Goal: Task Accomplishment & Management: Use online tool/utility

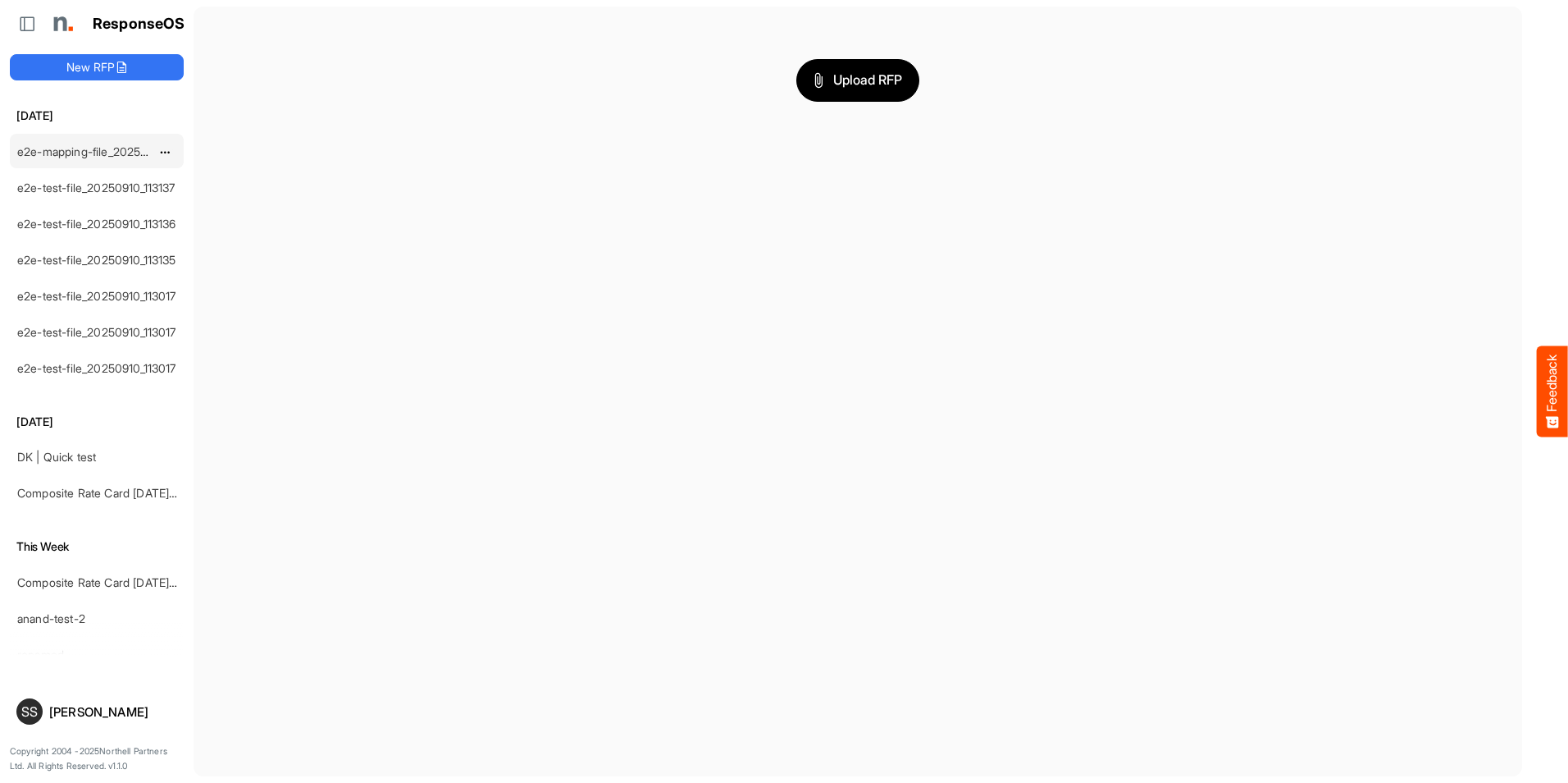
click at [38, 160] on div "e2e-mapping-file_20250910_113209" at bounding box center [83, 151] width 146 height 33
click at [70, 153] on link "e2e-mapping-file_20250910_113209" at bounding box center [111, 152] width 188 height 14
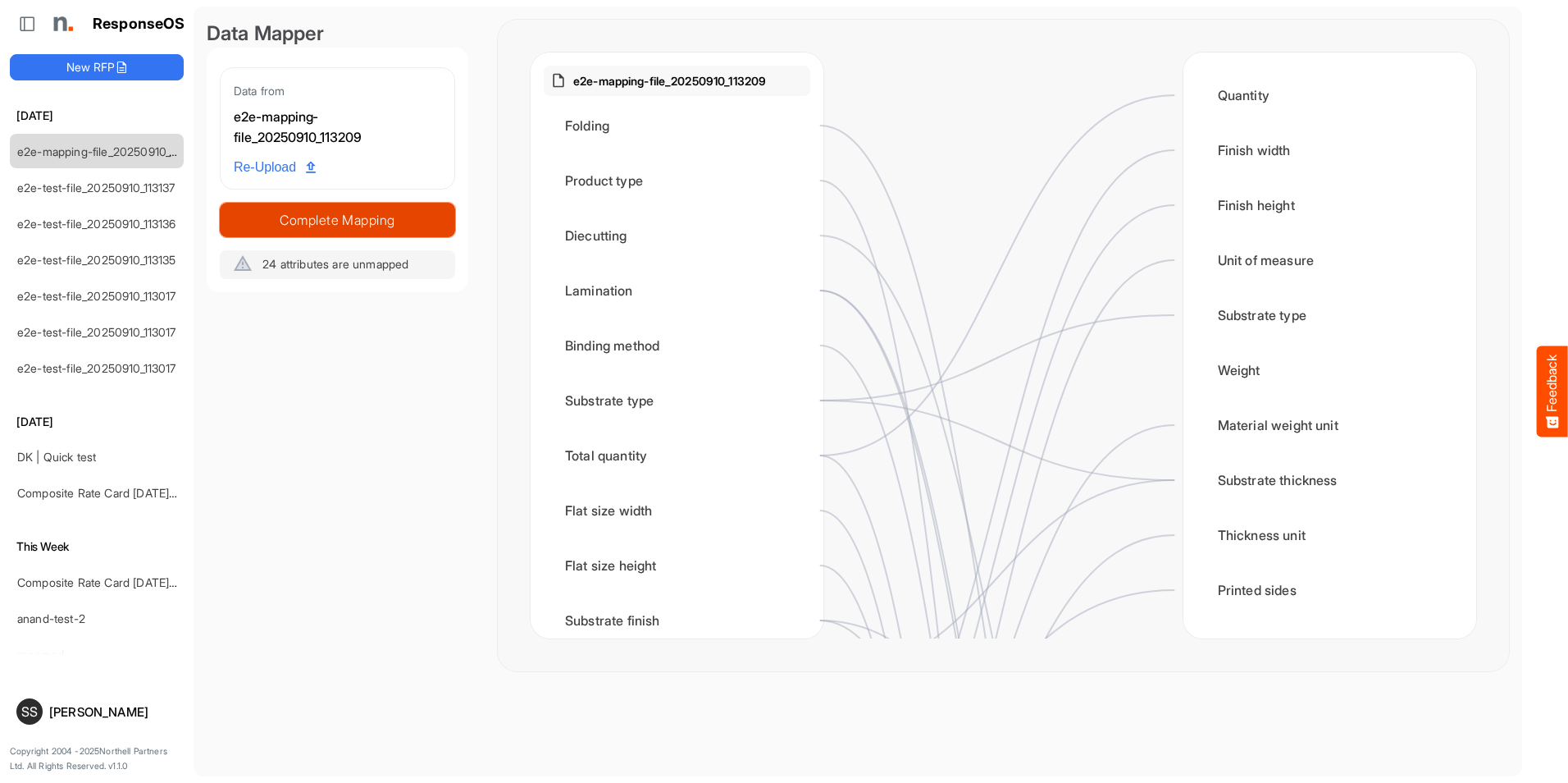
click at [283, 217] on span "Complete Mapping" at bounding box center [338, 219] width 234 height 23
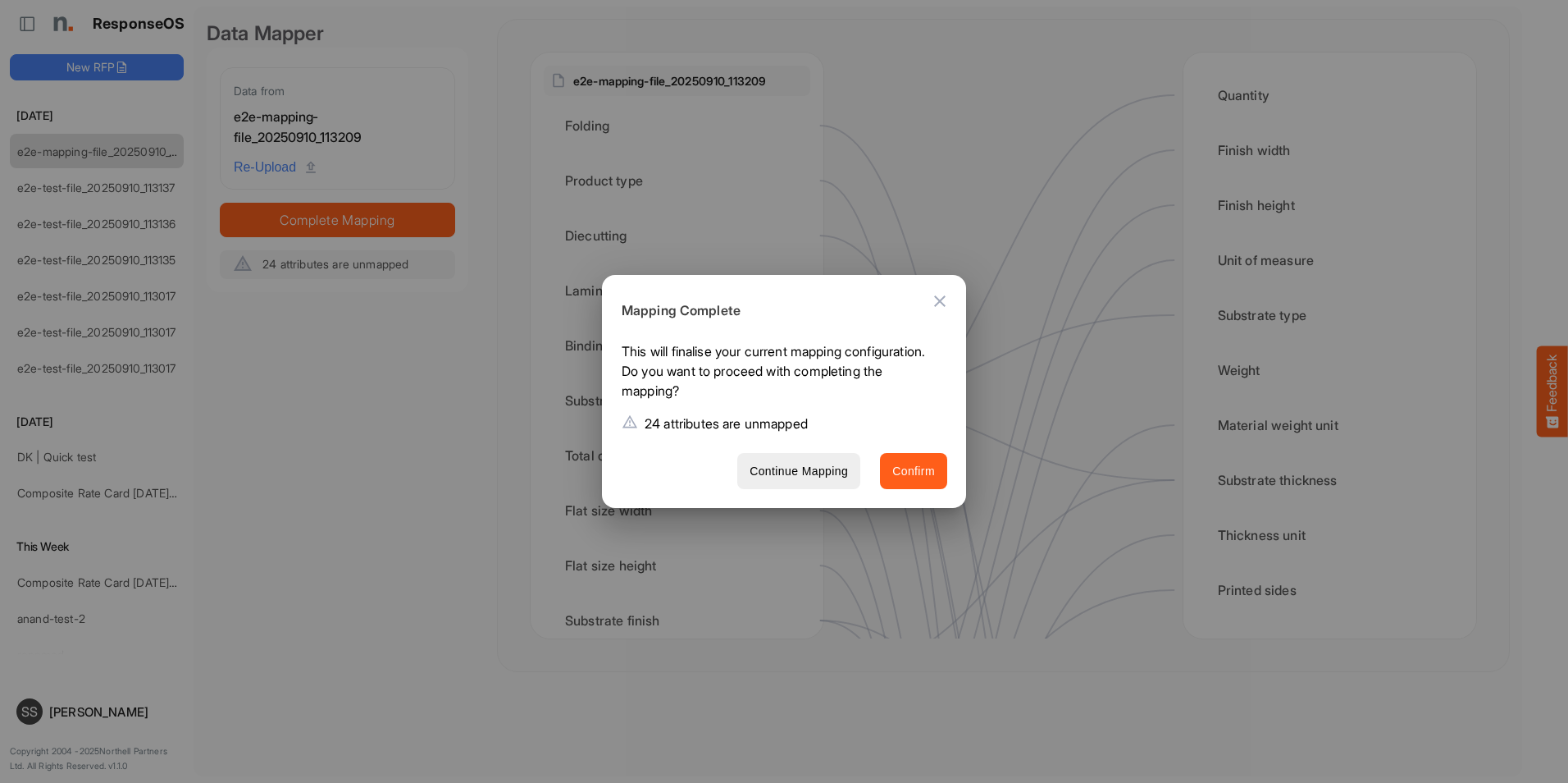
click at [907, 464] on span "Confirm" at bounding box center [914, 472] width 42 height 21
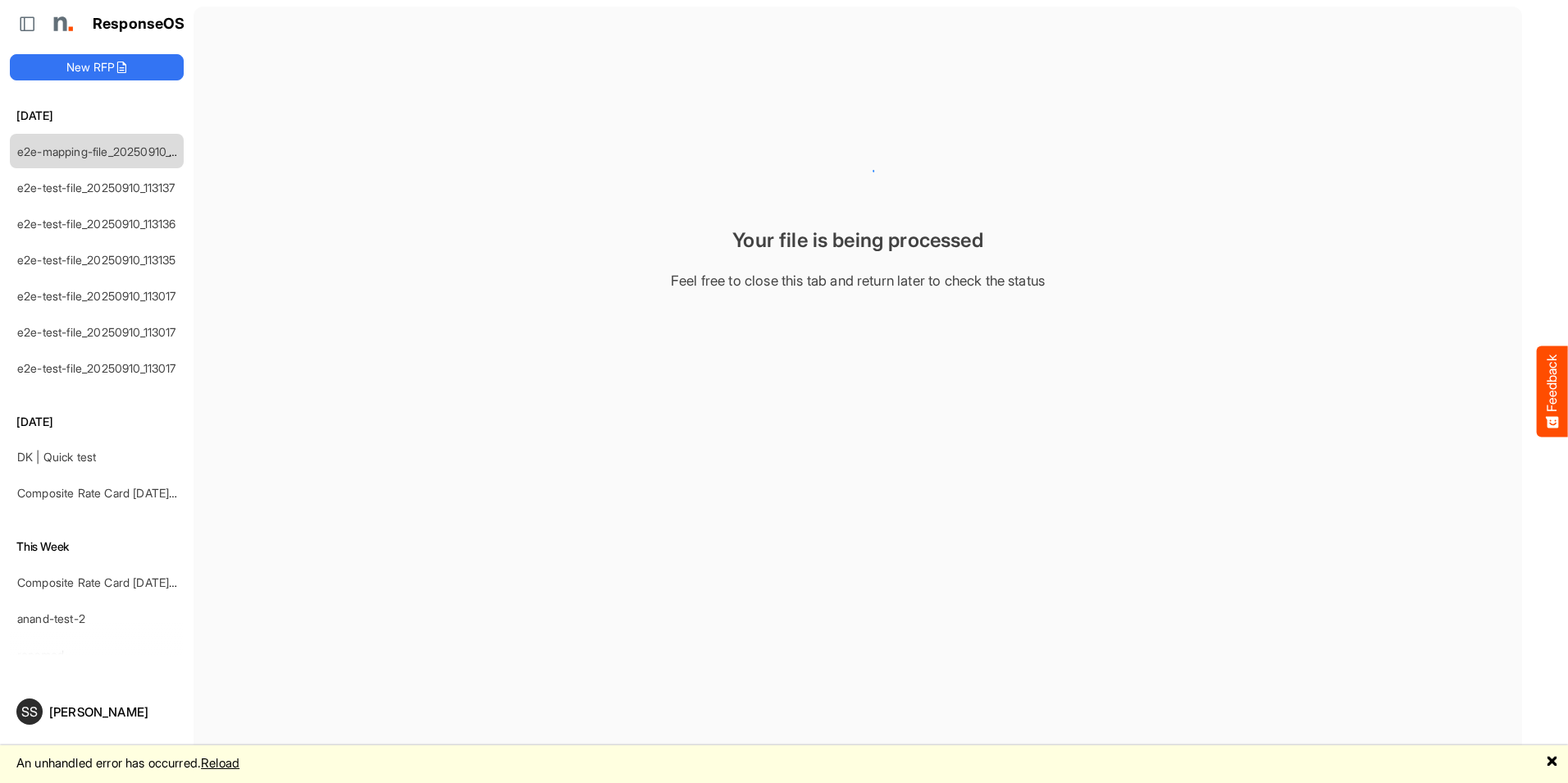
click at [226, 762] on link "Reload" at bounding box center [220, 763] width 38 height 16
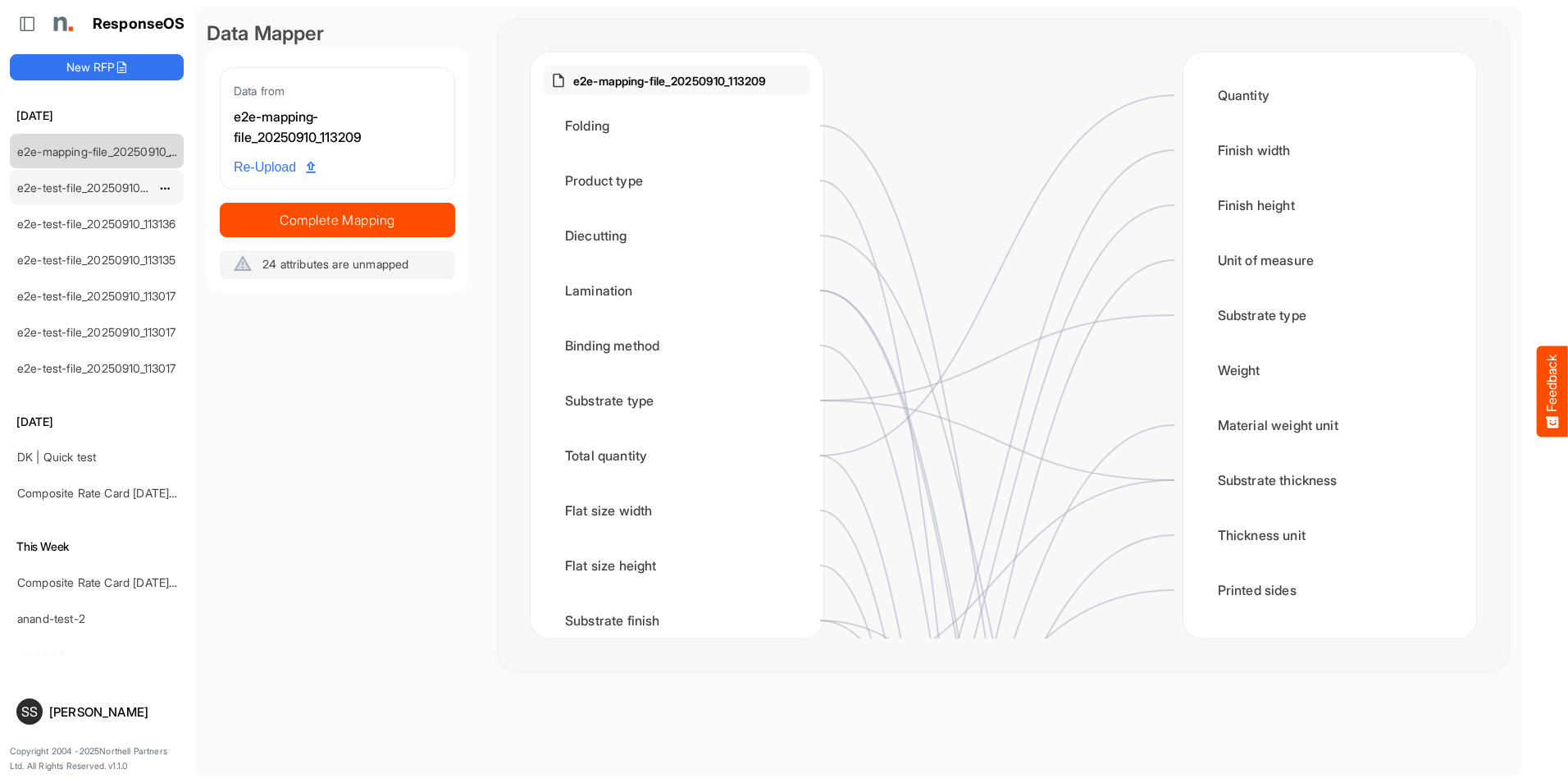
click at [89, 182] on link "e2e-test-file_20250910_113137" at bounding box center [96, 187] width 159 height 14
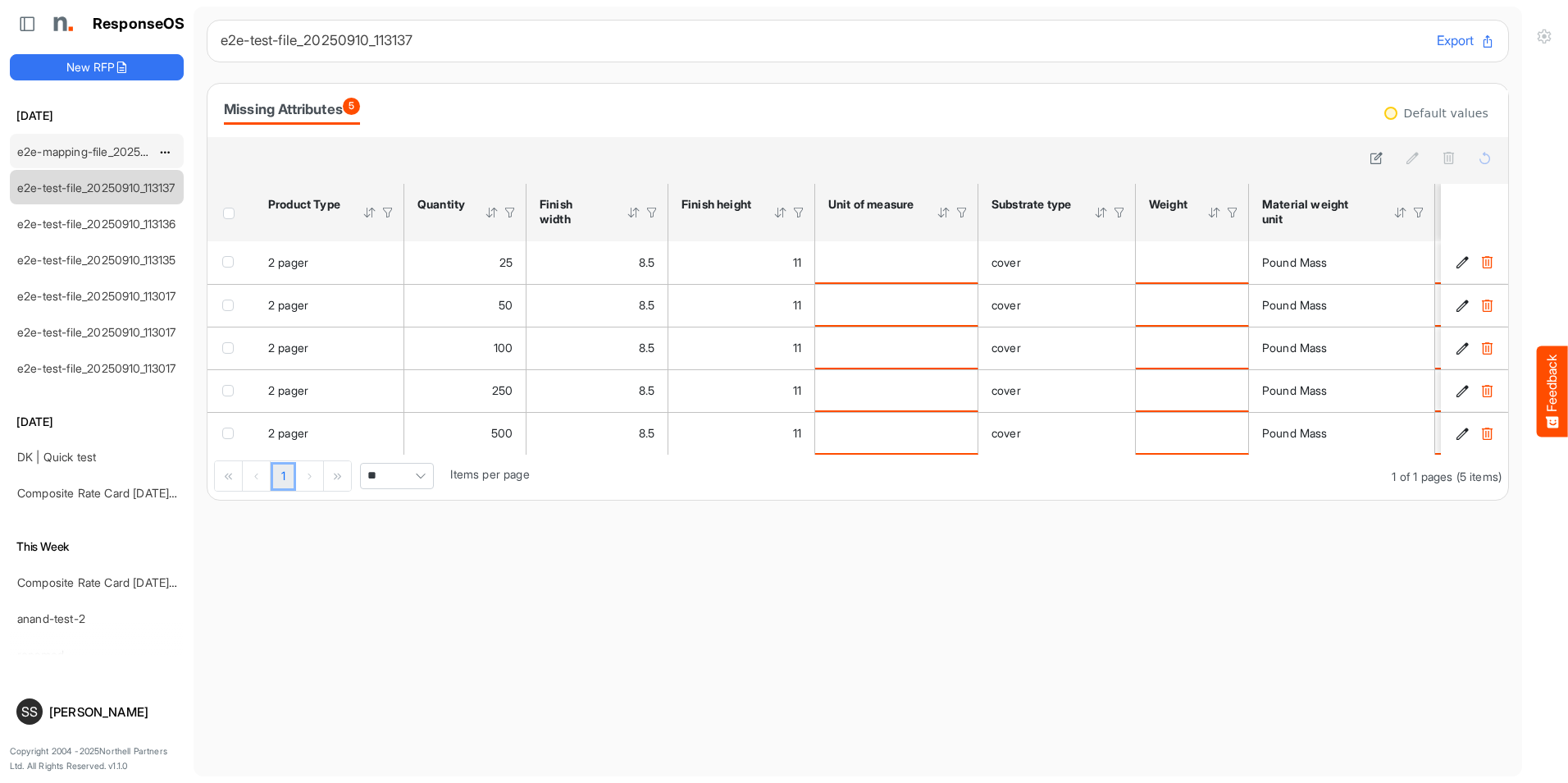
click at [106, 155] on link "e2e-mapping-file_20250910_113209" at bounding box center [111, 152] width 188 height 14
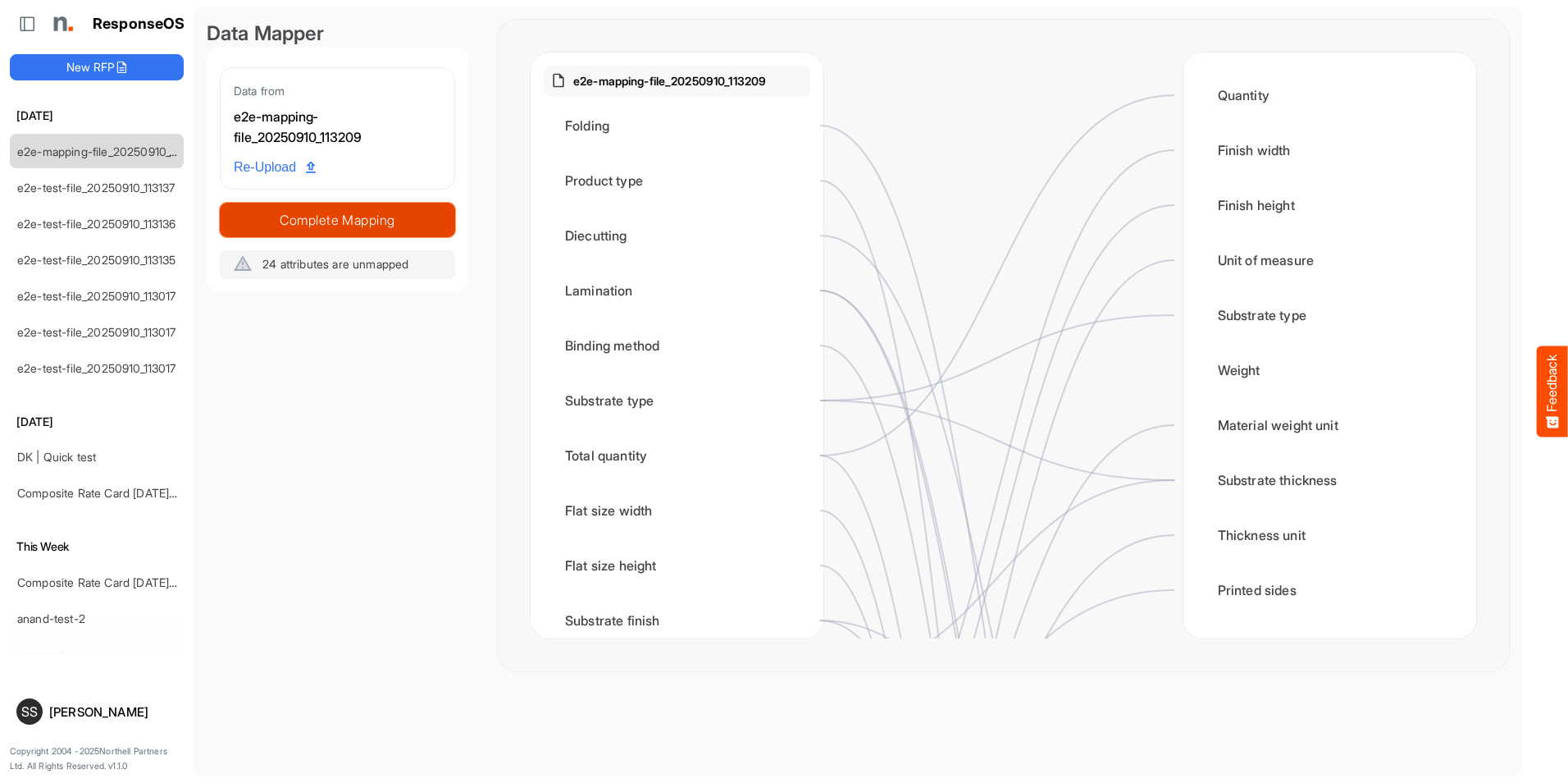
click at [373, 209] on span "Complete Mapping" at bounding box center [338, 219] width 234 height 23
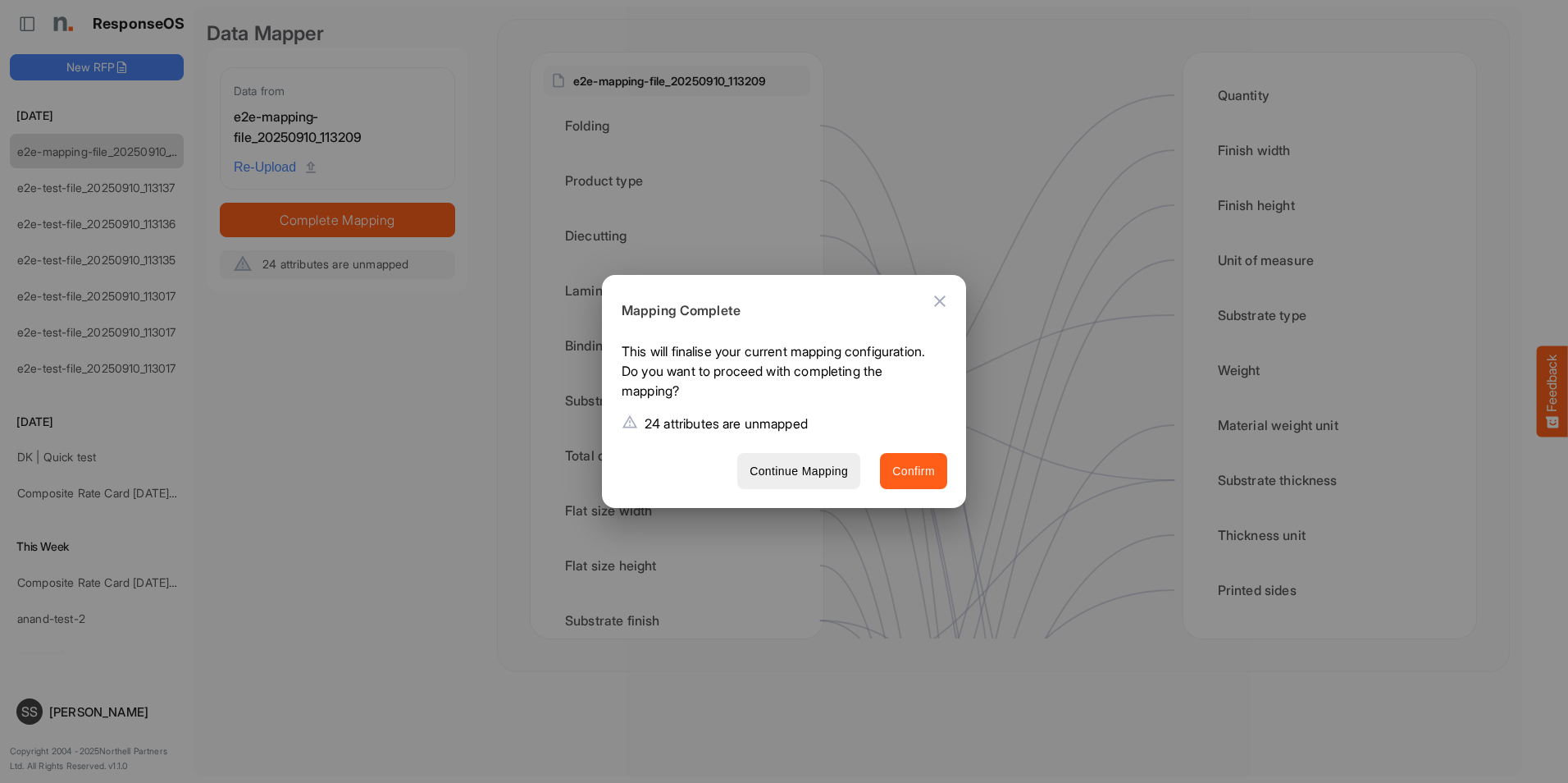
click at [904, 480] on span "Confirm" at bounding box center [914, 472] width 42 height 21
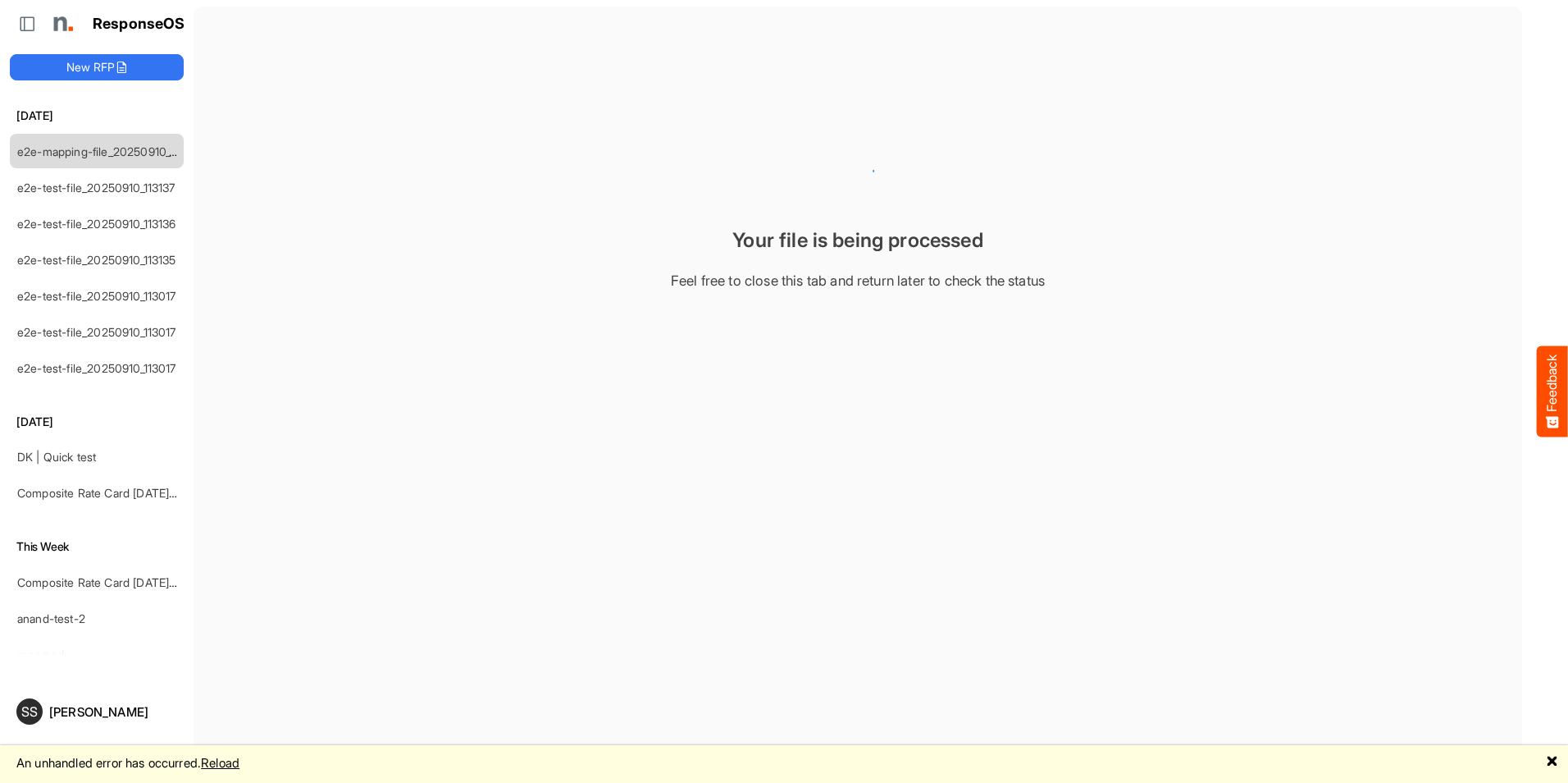
click at [239, 760] on link "Reload" at bounding box center [220, 763] width 38 height 16
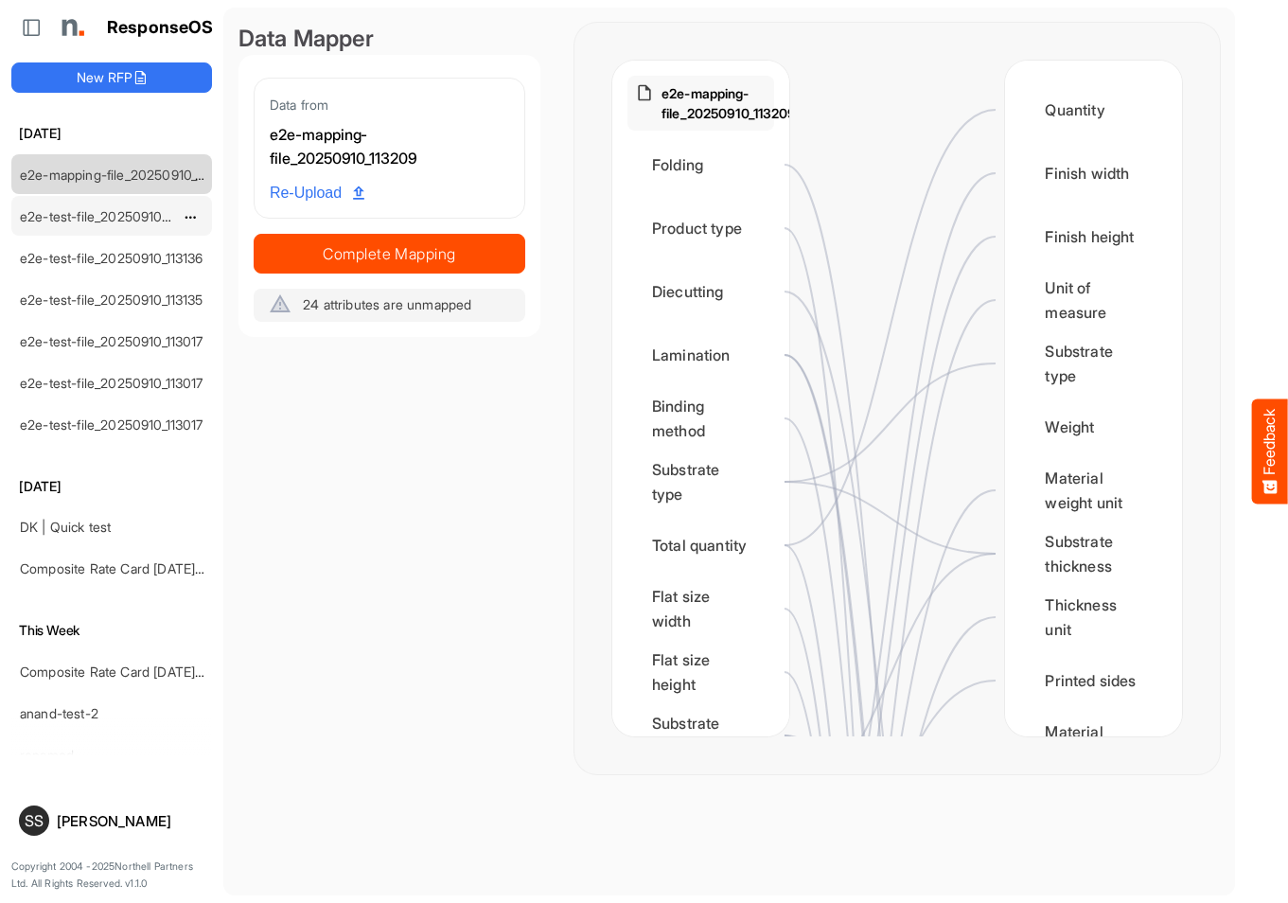
click at [76, 216] on link "e2e-test-file_20250910_113137" at bounding box center [111, 216] width 183 height 16
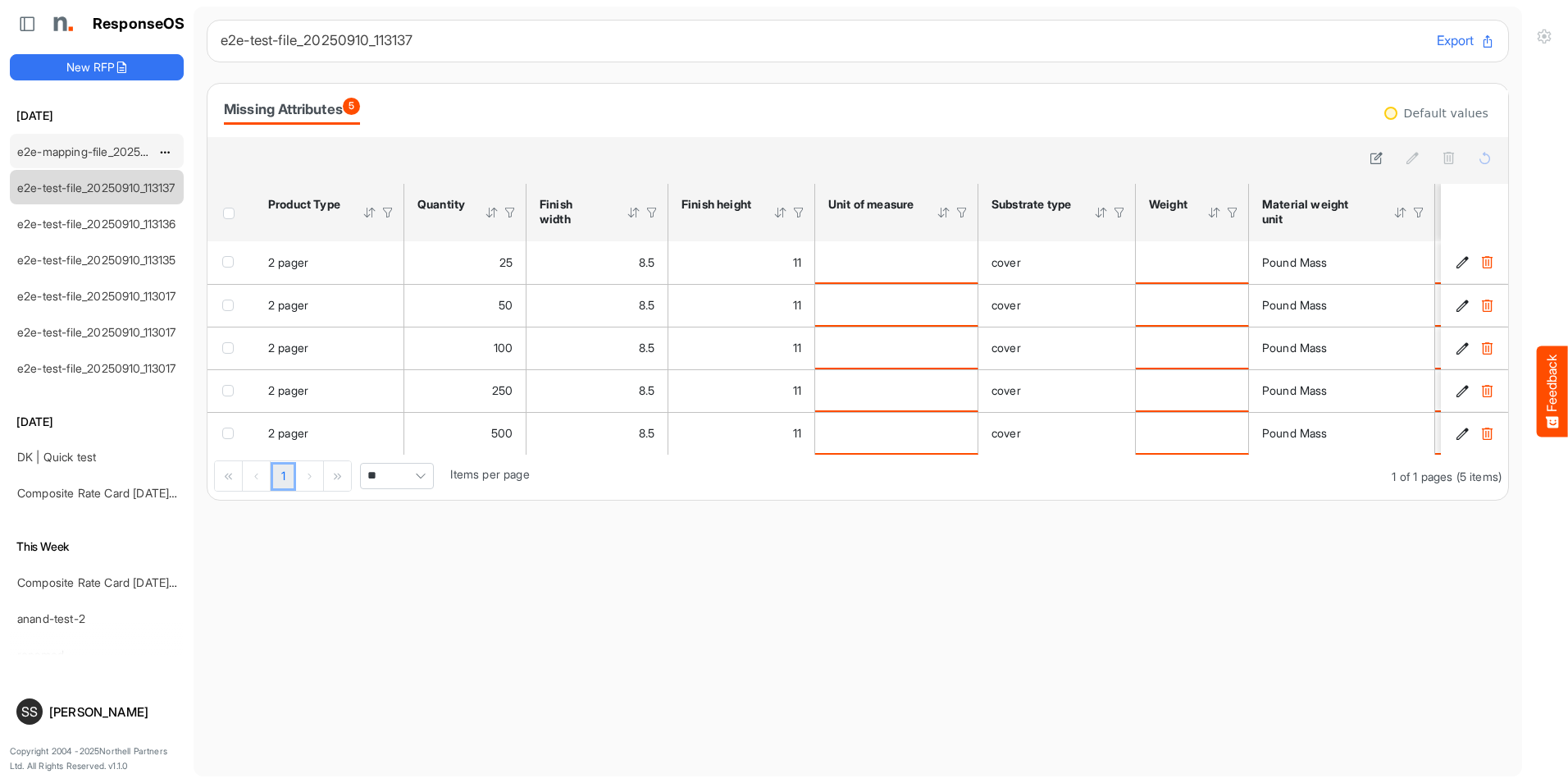
click at [123, 153] on link "e2e-mapping-file_20250910_113209" at bounding box center [111, 152] width 188 height 14
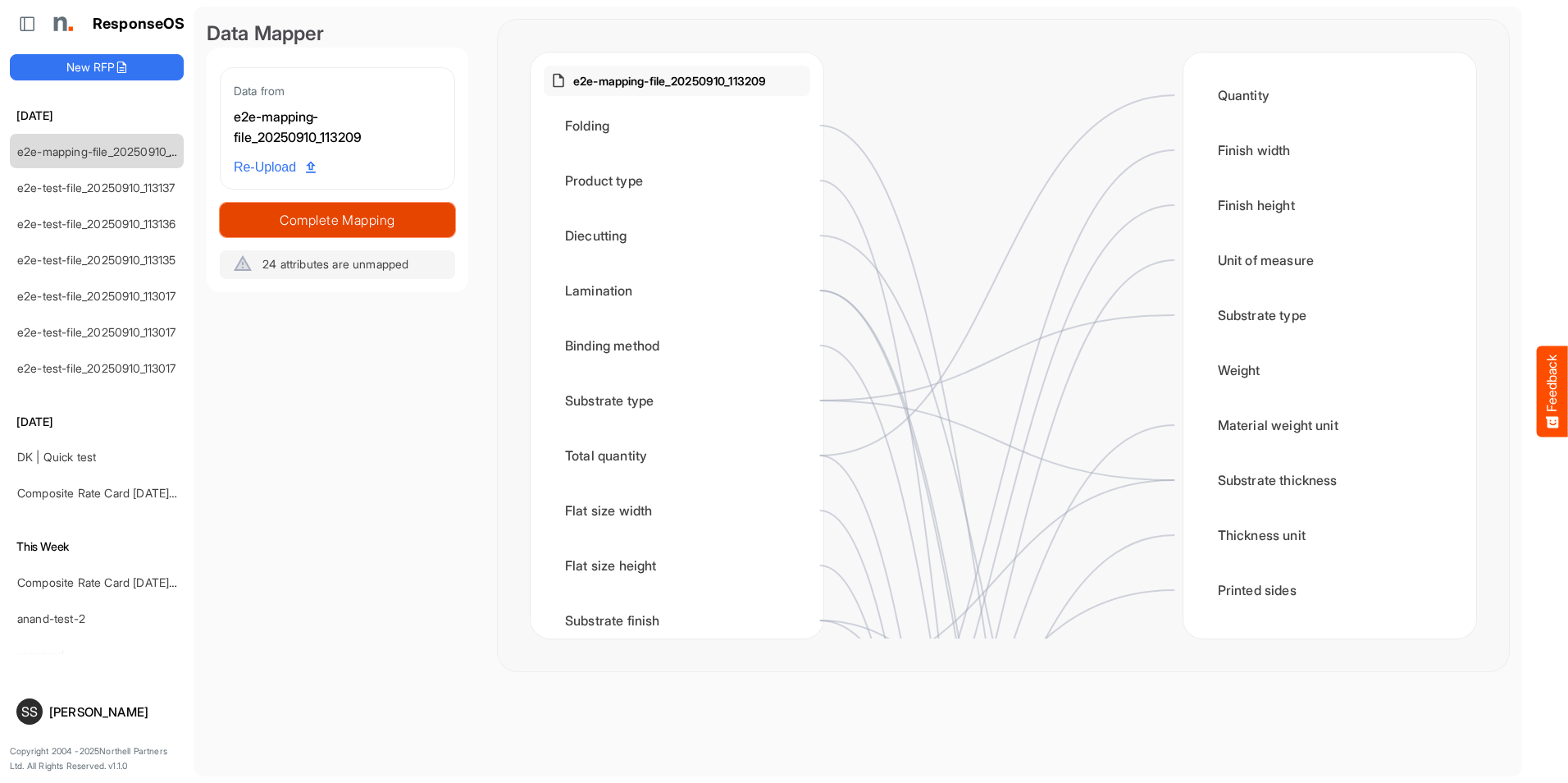
click at [296, 231] on span "Complete Mapping" at bounding box center [338, 219] width 234 height 23
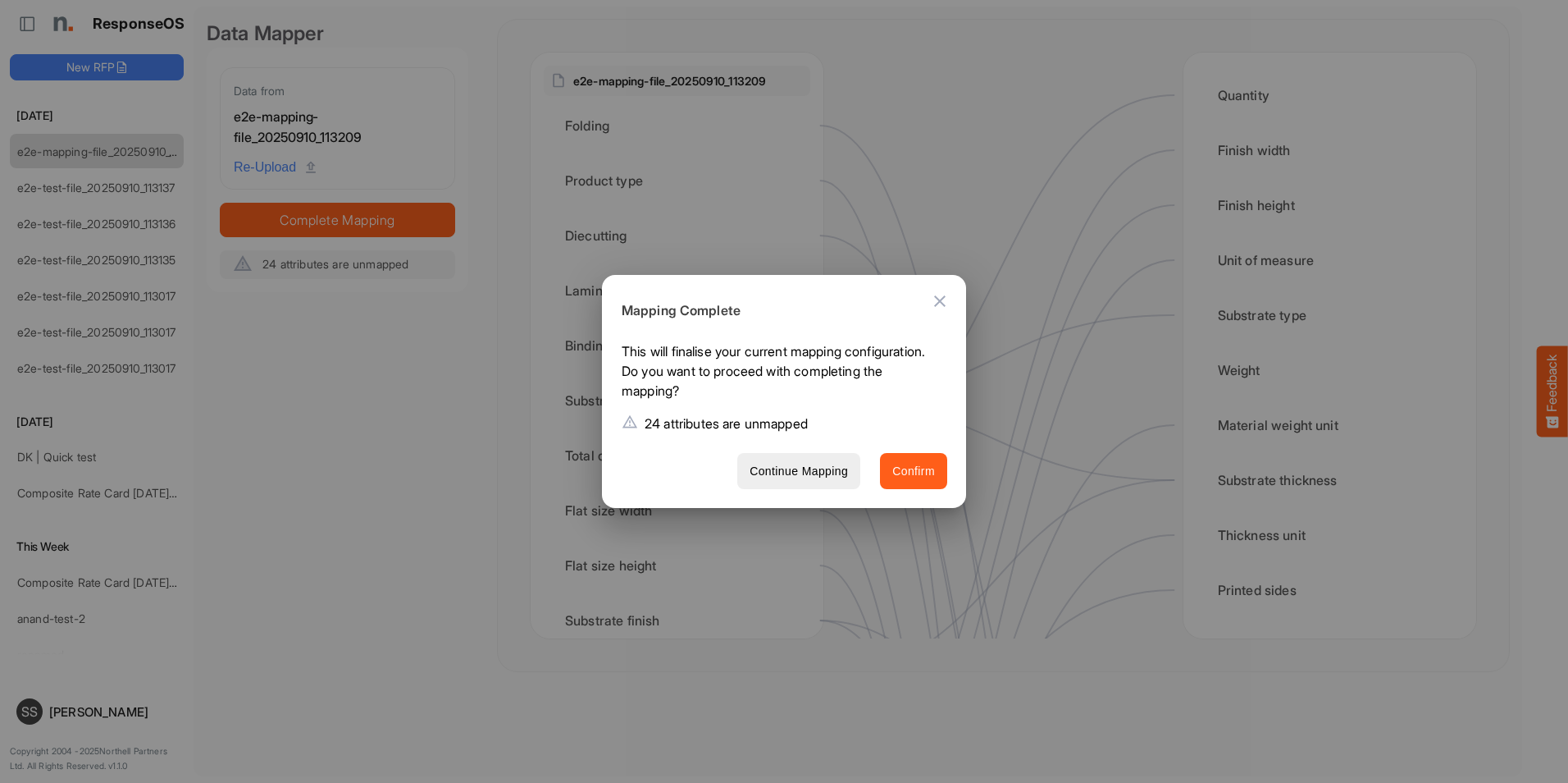
click at [922, 468] on span "Confirm" at bounding box center [914, 472] width 42 height 21
